Goal: Navigation & Orientation: Find specific page/section

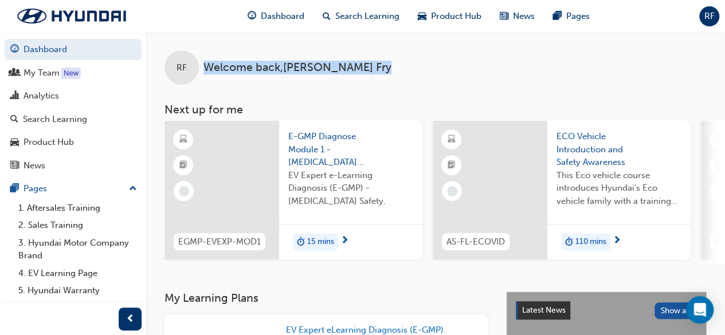
drag, startPoint x: 334, startPoint y: 69, endPoint x: 200, endPoint y: 56, distance: 134.8
click at [200, 56] on div "RF Welcome back , [PERSON_NAME]" at bounding box center [435, 58] width 579 height 53
click at [330, 68] on div "RF Welcome back , [PERSON_NAME]" at bounding box center [435, 58] width 579 height 53
drag, startPoint x: 330, startPoint y: 68, endPoint x: 204, endPoint y: 58, distance: 126.5
click at [204, 58] on div "RF Welcome back , [PERSON_NAME]" at bounding box center [435, 58] width 579 height 53
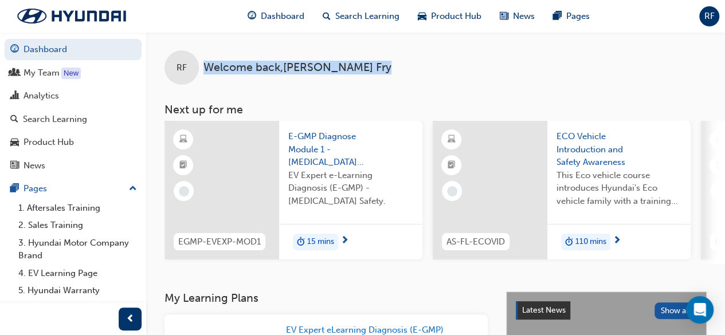
click at [329, 68] on span "Welcome back , [PERSON_NAME]" at bounding box center [298, 67] width 188 height 13
drag, startPoint x: 329, startPoint y: 67, endPoint x: 196, endPoint y: 53, distance: 133.8
click at [196, 53] on div "RF Welcome back , [PERSON_NAME]" at bounding box center [435, 58] width 579 height 53
click at [330, 68] on span "Welcome back , [PERSON_NAME]" at bounding box center [298, 67] width 188 height 13
drag, startPoint x: 330, startPoint y: 68, endPoint x: 187, endPoint y: 56, distance: 143.2
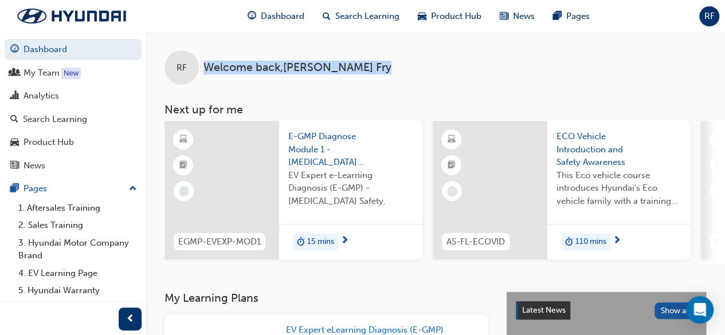
click at [187, 56] on div "RF Welcome back , [PERSON_NAME]" at bounding box center [435, 58] width 579 height 53
click at [331, 67] on div "RF Welcome back , [PERSON_NAME]" at bounding box center [435, 58] width 579 height 53
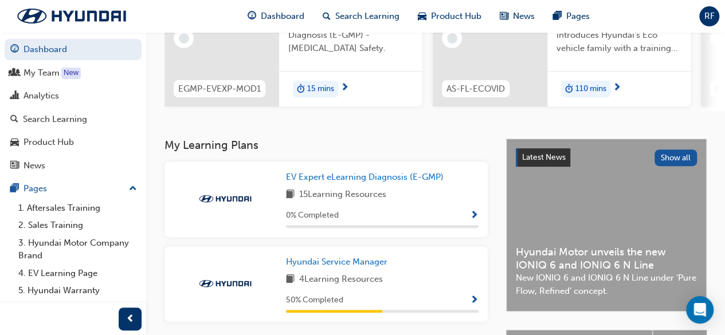
scroll to position [229, 0]
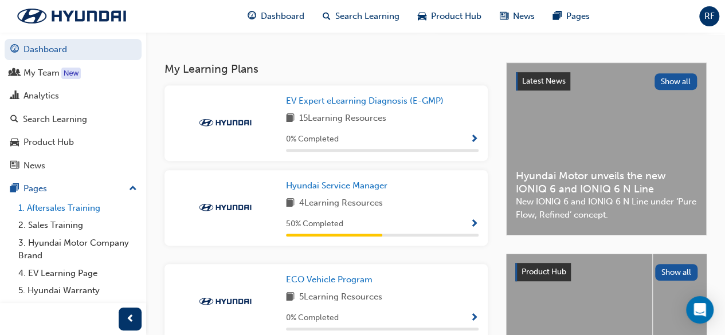
click at [71, 209] on link "1. Aftersales Training" at bounding box center [78, 209] width 128 height 18
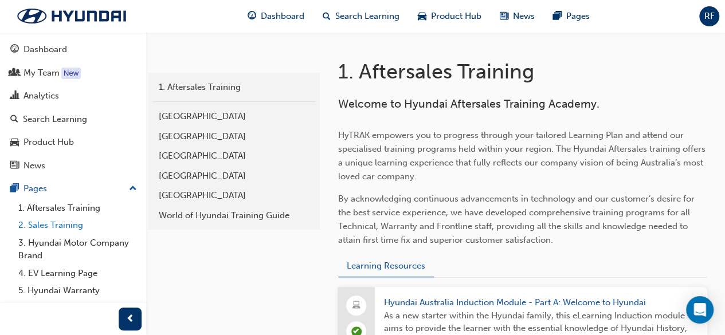
scroll to position [172, 0]
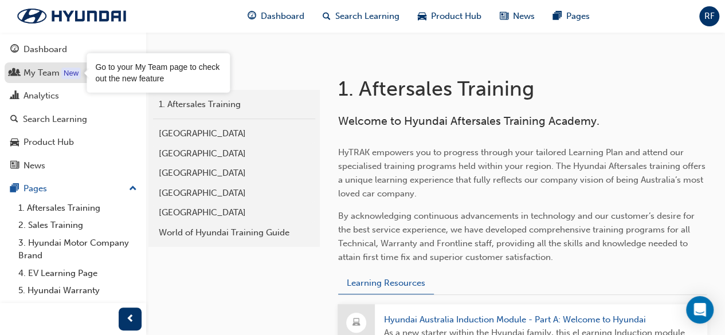
click at [48, 68] on div "My Team" at bounding box center [42, 73] width 36 height 13
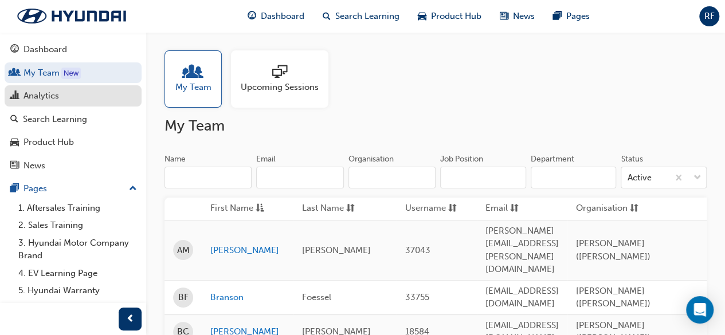
click at [41, 97] on div "Analytics" at bounding box center [42, 95] width 36 height 13
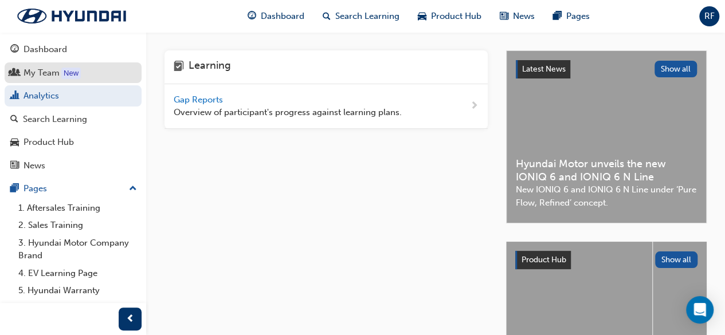
click at [40, 67] on div "My Team" at bounding box center [42, 73] width 36 height 13
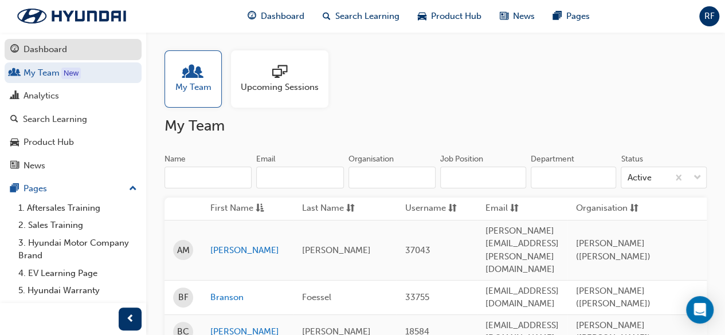
click at [71, 53] on div "Dashboard" at bounding box center [73, 49] width 126 height 14
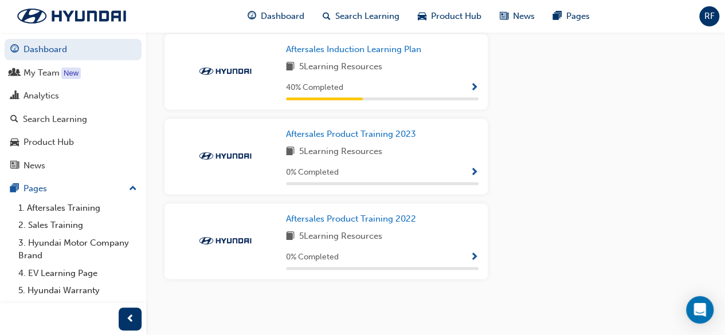
scroll to position [631, 0]
click at [46, 71] on div "My Team" at bounding box center [42, 73] width 36 height 13
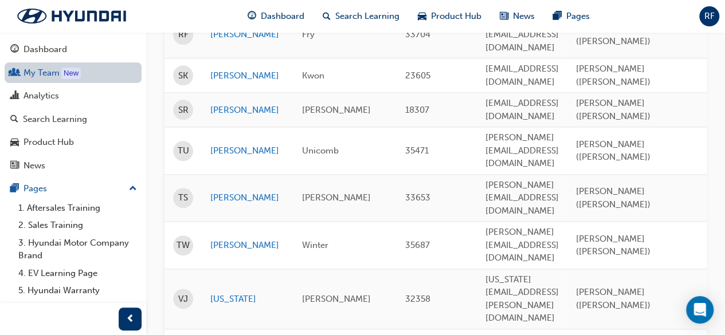
scroll to position [536, 0]
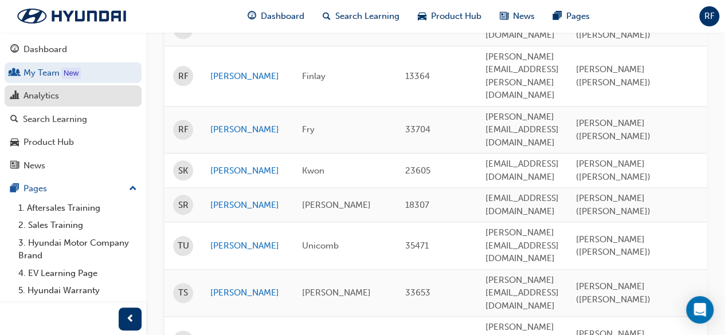
click at [59, 97] on div "Analytics" at bounding box center [73, 96] width 126 height 14
